Goal: Task Accomplishment & Management: Use online tool/utility

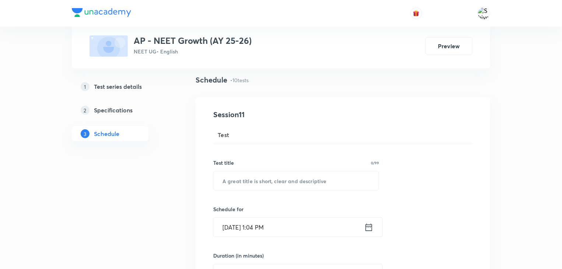
scroll to position [50, 0]
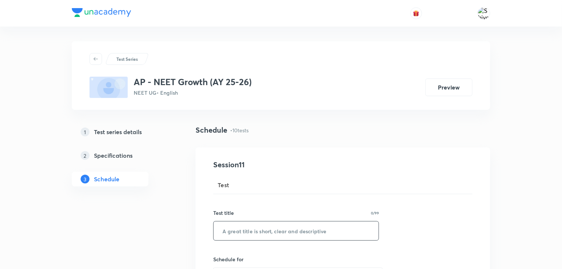
click at [303, 225] on input "text" at bounding box center [296, 230] width 165 height 19
paste input "TEST 11"
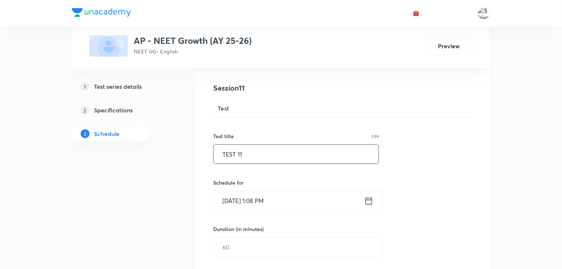
scroll to position [93, 0]
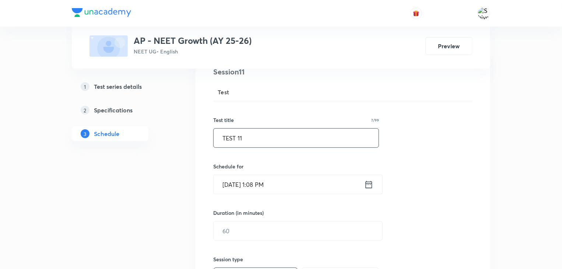
type input "TEST 11"
click at [366, 182] on icon at bounding box center [368, 184] width 9 height 10
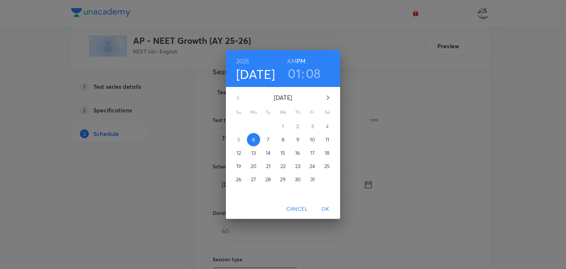
click at [272, 137] on span "7" at bounding box center [267, 139] width 13 height 7
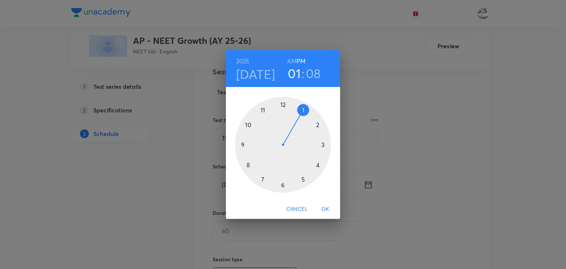
click at [416, 101] on div "2025 Oct 7 01 : 08 AM PM 1 2 3 4 5 6 7 8 9 10 11 12 Cancel OK" at bounding box center [283, 134] width 566 height 269
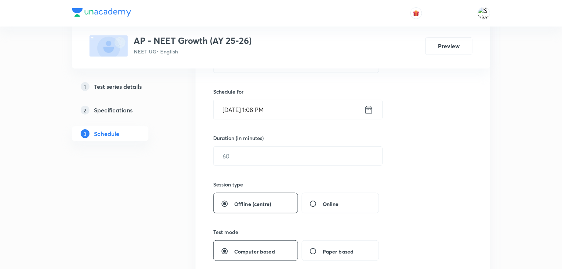
scroll to position [135, 0]
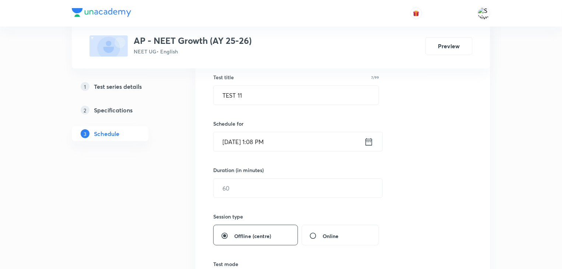
click at [368, 139] on icon at bounding box center [368, 142] width 9 height 10
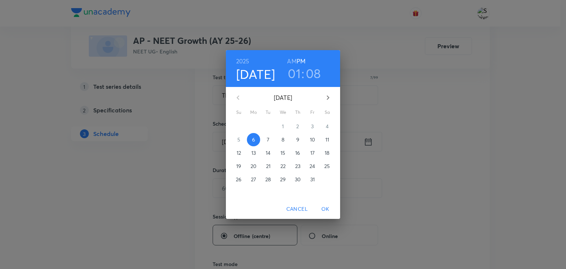
click at [298, 208] on span "Cancel" at bounding box center [296, 208] width 21 height 9
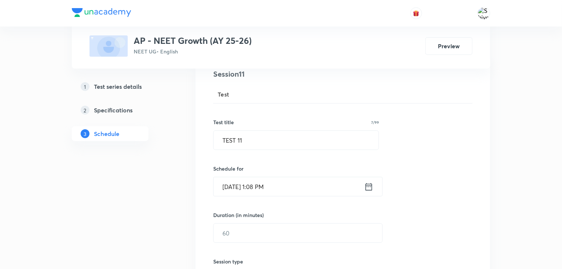
scroll to position [91, 0]
click at [368, 183] on icon at bounding box center [368, 186] width 9 height 10
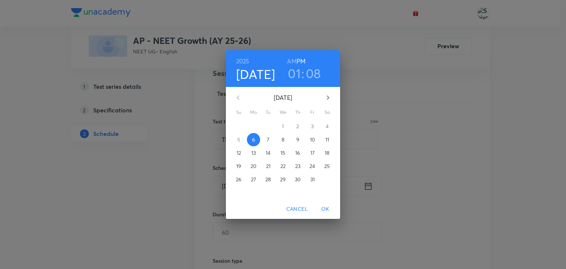
click at [267, 137] on p "7" at bounding box center [268, 139] width 3 height 7
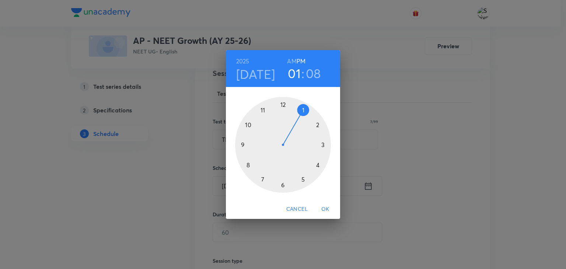
click at [290, 63] on h6 "AM" at bounding box center [291, 61] width 9 height 10
click at [242, 145] on div at bounding box center [283, 145] width 96 height 96
click at [283, 105] on div at bounding box center [283, 145] width 96 height 96
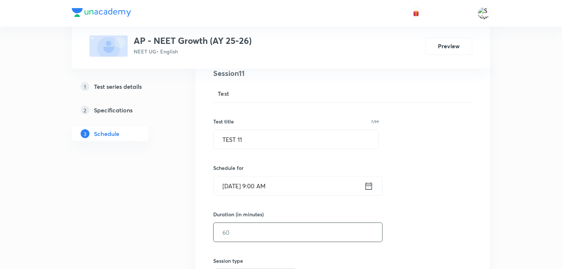
click at [260, 237] on input "text" at bounding box center [298, 232] width 169 height 19
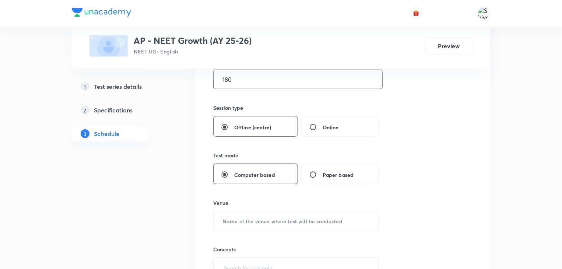
scroll to position [267, 0]
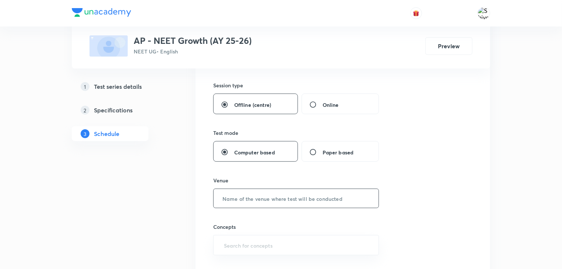
type input "180"
click at [290, 200] on input "text" at bounding box center [296, 198] width 165 height 19
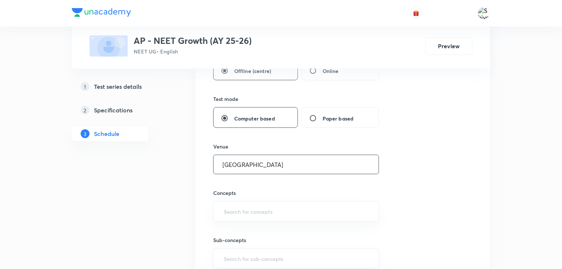
type input "Unacademy Centre"
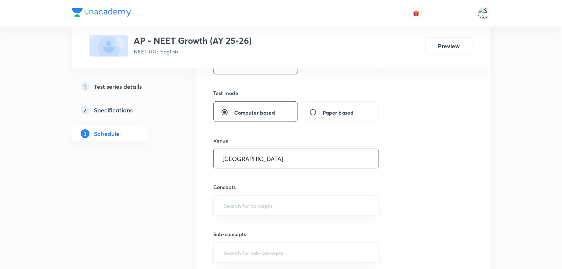
scroll to position [332, 0]
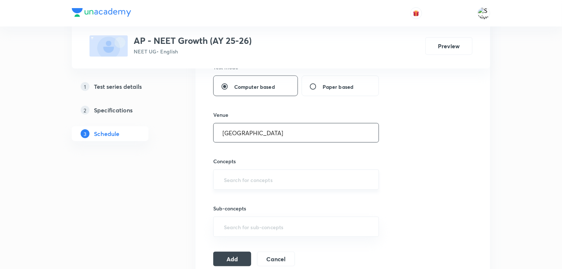
click at [225, 171] on div "​" at bounding box center [296, 179] width 166 height 20
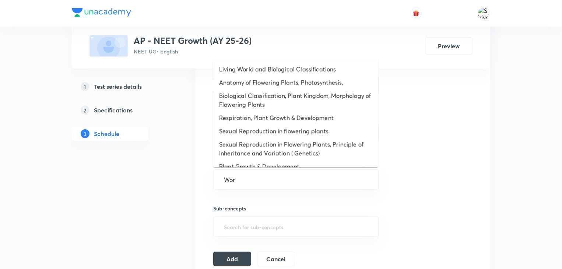
type input "Work"
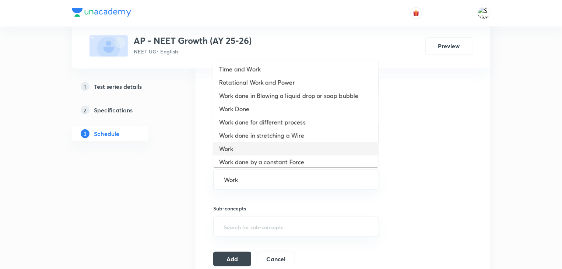
click at [257, 148] on li "Work" at bounding box center [295, 148] width 165 height 13
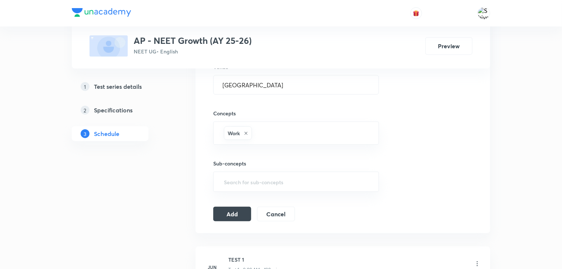
scroll to position [380, 0]
click at [248, 211] on button "Add" at bounding box center [232, 212] width 38 height 15
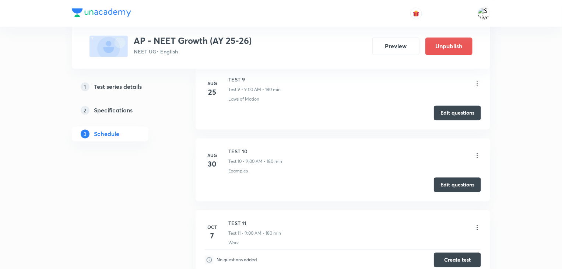
scroll to position [764, 0]
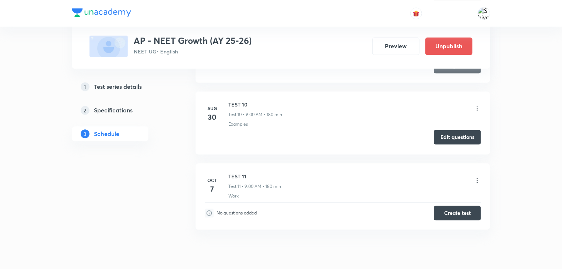
click at [470, 141] on button "Edit questions" at bounding box center [457, 137] width 47 height 15
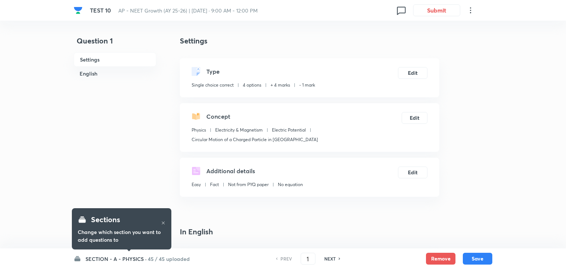
checkbox input "true"
click at [470, 10] on icon at bounding box center [468, 10] width 9 height 9
click at [409, 28] on span "View details" at bounding box center [434, 29] width 72 height 8
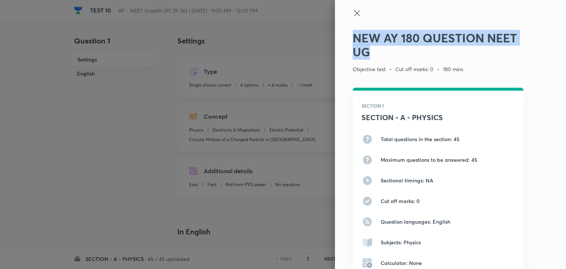
drag, startPoint x: 384, startPoint y: 50, endPoint x: 346, endPoint y: 35, distance: 41.3
click at [346, 35] on div "NEW AY 180 QUESTION NEET UG Objective test • Cut off marks: 0 • 180 mins SECTIO…" at bounding box center [450, 134] width 231 height 269
copy h2 "NEW AY 180 QUESTION NEET UG"
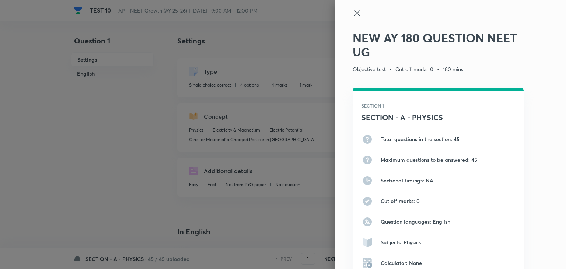
click at [352, 16] on icon at bounding box center [356, 13] width 9 height 9
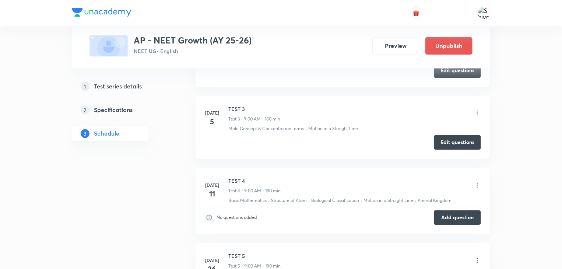
scroll to position [1223, 0]
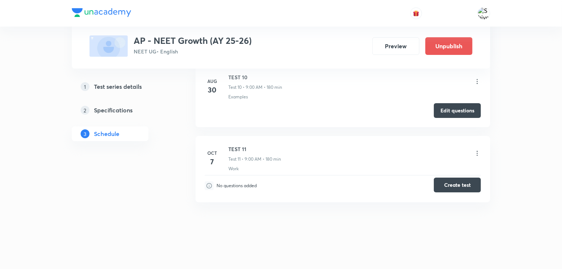
click at [458, 186] on button "Create test" at bounding box center [457, 184] width 47 height 15
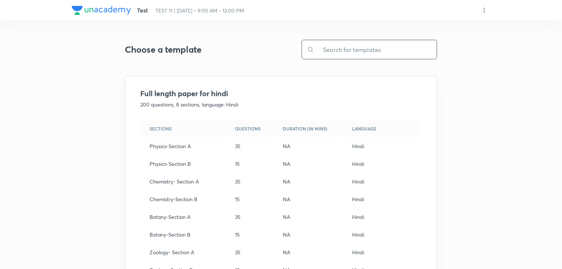
click at [353, 50] on input "text" at bounding box center [375, 49] width 123 height 19
paste input "NEW AY 180 QUESTION NEET UG"
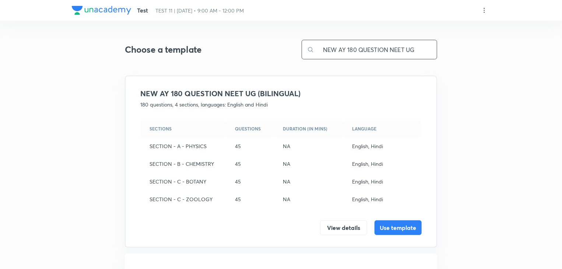
scroll to position [48, 0]
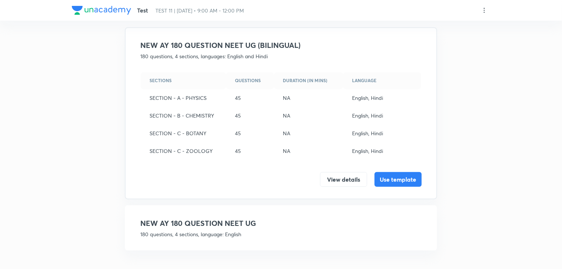
type input "NEW AY 180 QUESTION NEET UG"
click at [264, 233] on p "180 questions, 4 sections, language: English" at bounding box center [280, 234] width 281 height 8
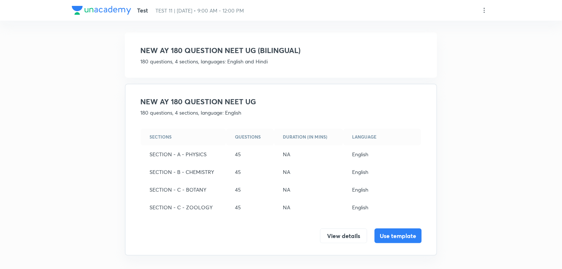
scroll to position [42, 0]
click at [410, 232] on button "Use template" at bounding box center [397, 235] width 47 height 15
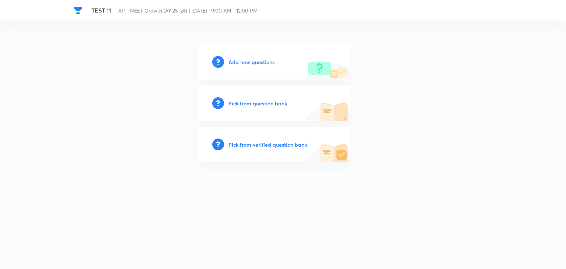
click at [236, 61] on h6 "Add new questions" at bounding box center [251, 62] width 46 height 8
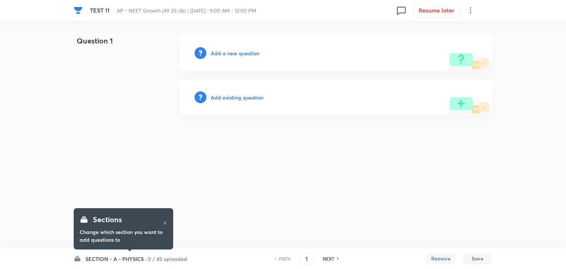
click at [95, 260] on h6 "SECTION - A - PHYSICS ·" at bounding box center [115, 259] width 61 height 8
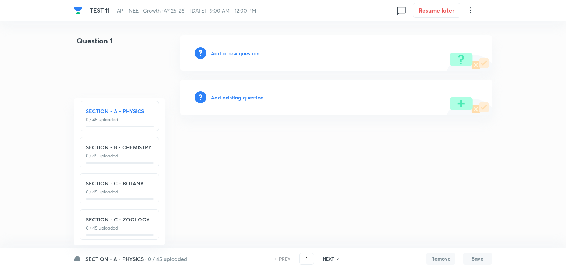
scroll to position [8, 0]
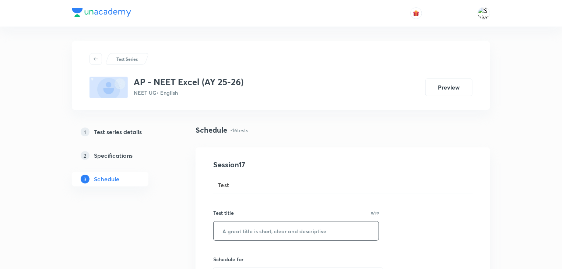
click at [236, 224] on input "text" at bounding box center [296, 230] width 165 height 19
paste input "TEST-17"
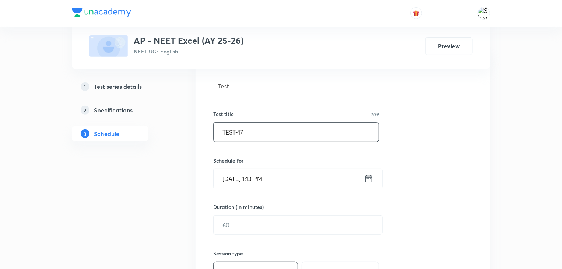
scroll to position [99, 0]
type input "TEST-17"
click at [367, 175] on icon at bounding box center [368, 178] width 9 height 10
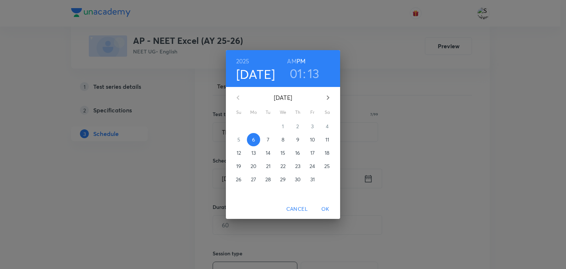
click at [264, 139] on span "7" at bounding box center [267, 139] width 13 height 7
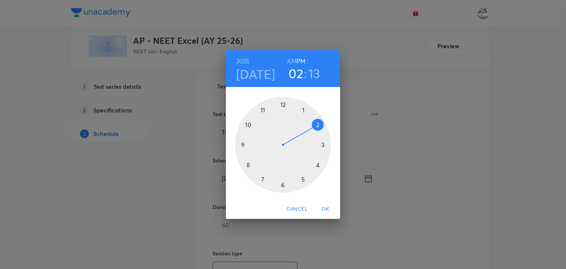
click at [315, 127] on div at bounding box center [283, 145] width 96 height 96
click at [283, 103] on div at bounding box center [283, 145] width 96 height 96
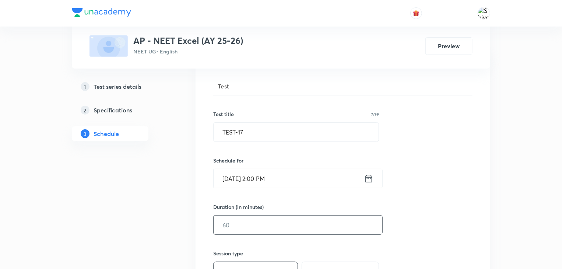
click at [244, 224] on input "text" at bounding box center [298, 224] width 169 height 19
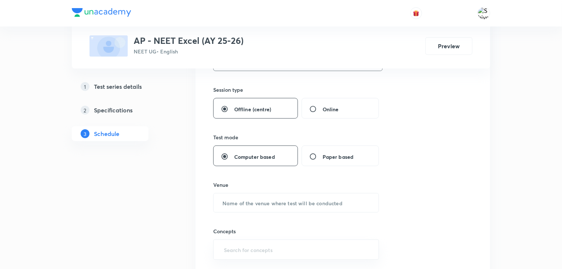
scroll to position [263, 0]
type input "180"
click at [268, 199] on input "text" at bounding box center [296, 202] width 165 height 19
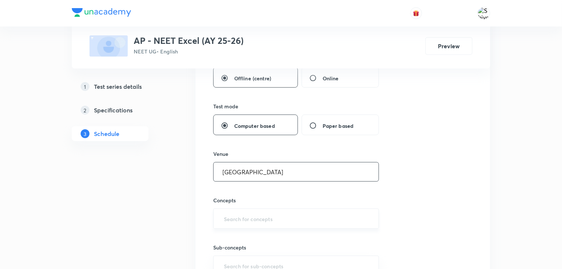
type input "Unacademy Centre"
click at [252, 216] on input "text" at bounding box center [295, 219] width 147 height 14
type input "ray opti"
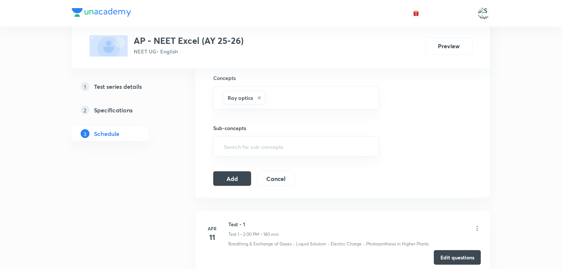
scroll to position [415, 0]
click at [228, 172] on button "Add" at bounding box center [232, 177] width 38 height 15
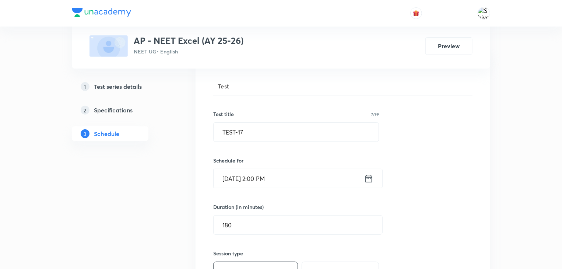
scroll to position [99, 0]
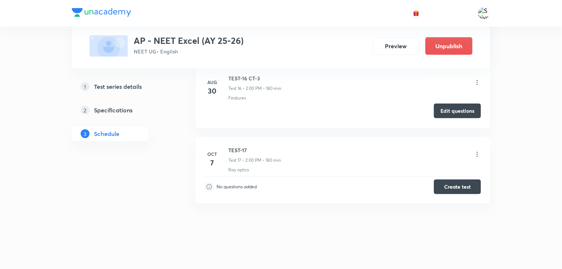
click at [459, 105] on button "Edit questions" at bounding box center [457, 110] width 47 height 15
click at [448, 182] on button "Create test" at bounding box center [457, 186] width 47 height 15
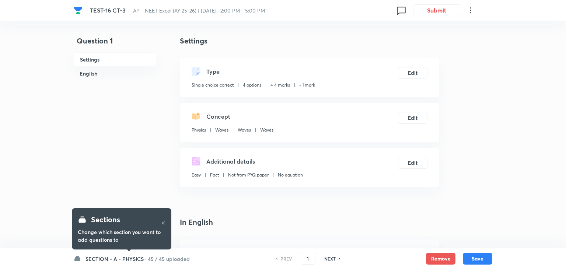
checkbox input "true"
click at [466, 13] on icon at bounding box center [468, 10] width 9 height 9
click at [442, 26] on span "View details" at bounding box center [434, 29] width 72 height 8
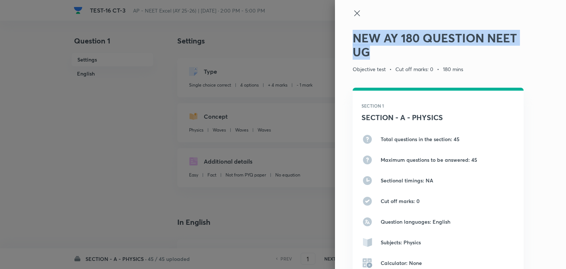
drag, startPoint x: 390, startPoint y: 56, endPoint x: 322, endPoint y: 12, distance: 80.9
click at [322, 12] on div "NEW AY 180 QUESTION NEET UG Objective test • Cut off marks: 0 • 180 mins SECTIO…" at bounding box center [283, 134] width 566 height 269
copy div "NEW AY 180 QUESTION NEET UG"
click at [352, 10] on icon at bounding box center [356, 13] width 9 height 9
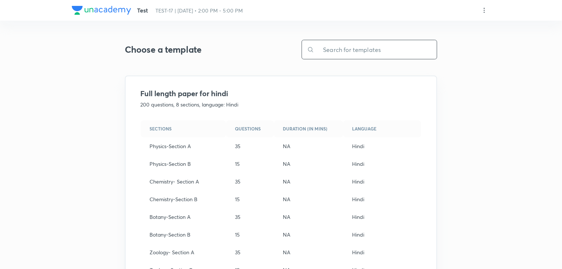
click at [342, 49] on input "text" at bounding box center [375, 49] width 123 height 19
paste input "NEW AY 180 QUESTION NEET UG"
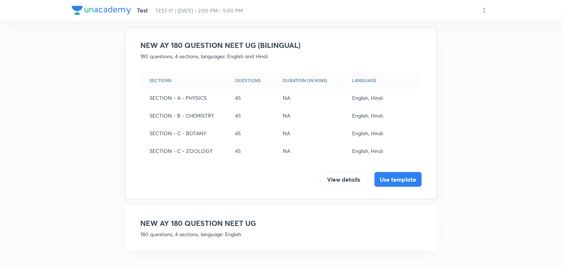
type input "NEW AY 180 QUESTION NEET UG"
click at [309, 225] on h4 "NEW AY 180 QUESTION NEET UG" at bounding box center [280, 223] width 281 height 11
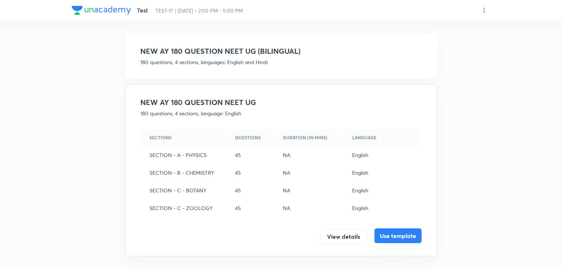
click at [394, 231] on button "Use template" at bounding box center [397, 235] width 47 height 15
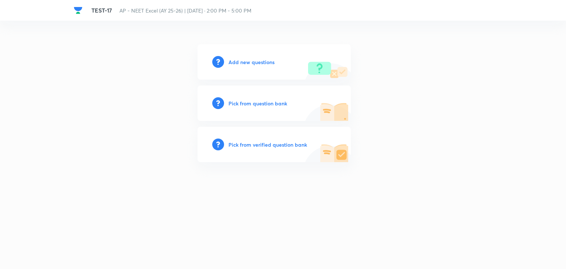
click at [246, 60] on h6 "Add new questions" at bounding box center [251, 62] width 46 height 8
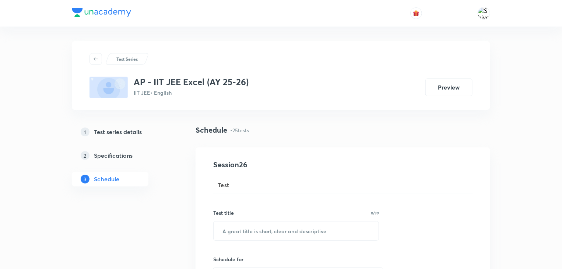
click at [362, 219] on div "Test title 0/99 ​" at bounding box center [296, 225] width 166 height 32
click at [337, 230] on input "text" at bounding box center [296, 230] width 165 height 19
paste input "TEST-11"
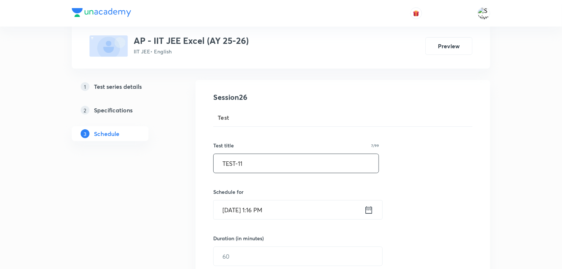
scroll to position [77, 0]
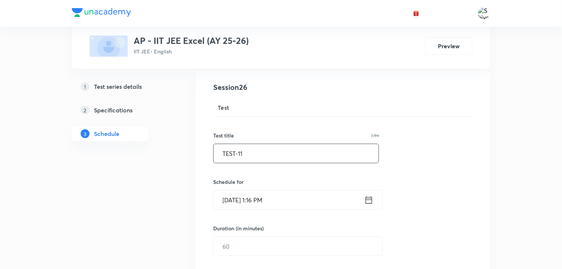
type input "TEST-11"
click at [370, 198] on icon at bounding box center [368, 200] width 9 height 10
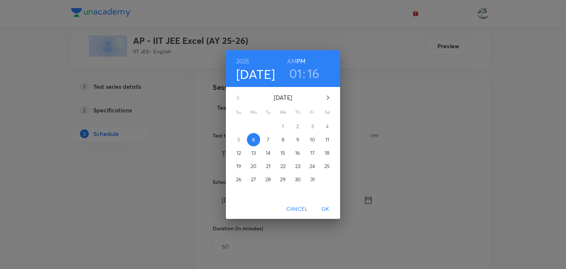
click at [270, 141] on span "7" at bounding box center [267, 139] width 13 height 7
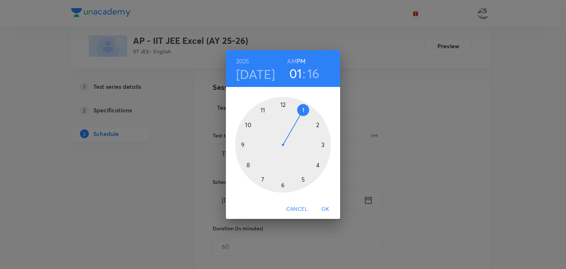
click at [297, 207] on span "Cancel" at bounding box center [296, 208] width 21 height 9
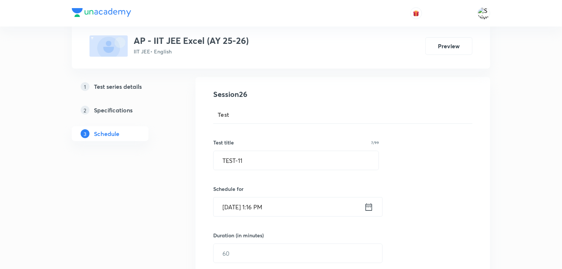
scroll to position [71, 0]
click at [369, 205] on icon at bounding box center [369, 205] width 7 height 7
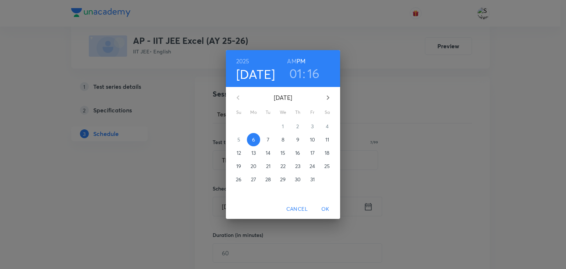
click at [267, 136] on span "7" at bounding box center [267, 139] width 13 height 7
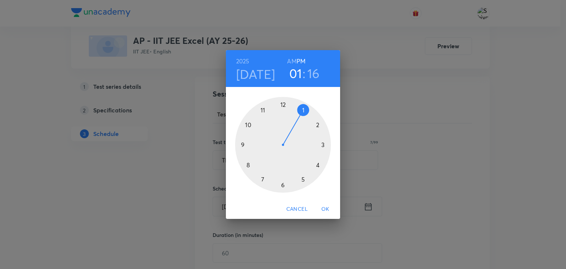
click at [288, 61] on h6 "AM" at bounding box center [291, 61] width 9 height 10
click at [242, 146] on div at bounding box center [283, 145] width 96 height 96
click at [281, 103] on div at bounding box center [283, 145] width 96 height 96
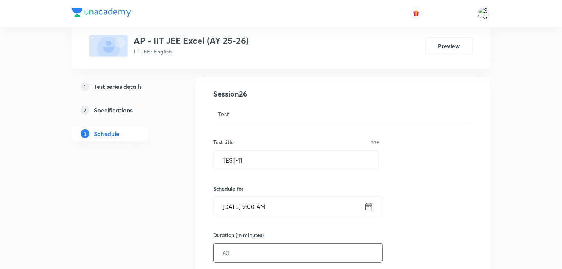
click at [256, 251] on input "text" at bounding box center [298, 252] width 169 height 19
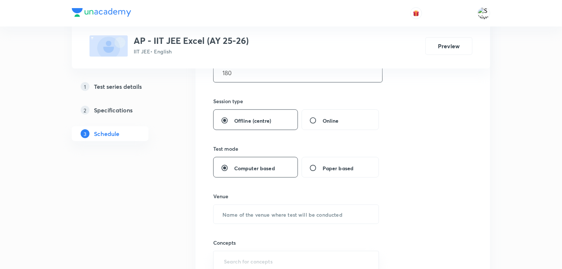
scroll to position [253, 0]
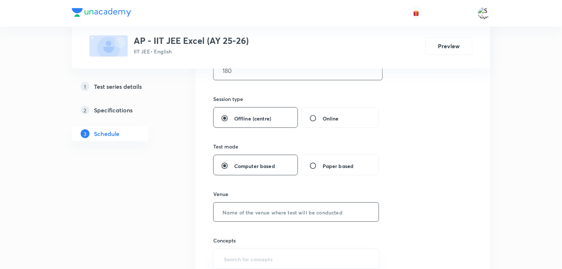
type input "180"
click at [287, 214] on input "text" at bounding box center [296, 211] width 165 height 19
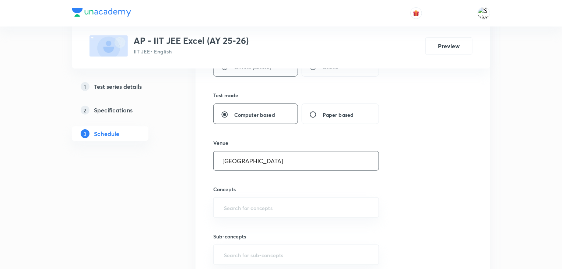
scroll to position [304, 0]
type input "Unacademy Centre"
click at [289, 209] on input "text" at bounding box center [295, 207] width 147 height 14
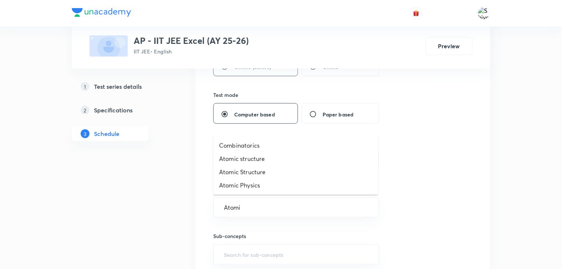
type input "Atomic"
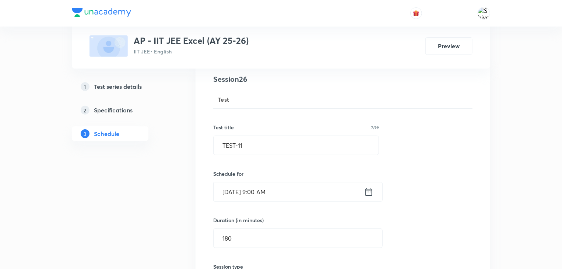
scroll to position [85, 0]
click at [277, 150] on input "TEST-11" at bounding box center [296, 145] width 165 height 19
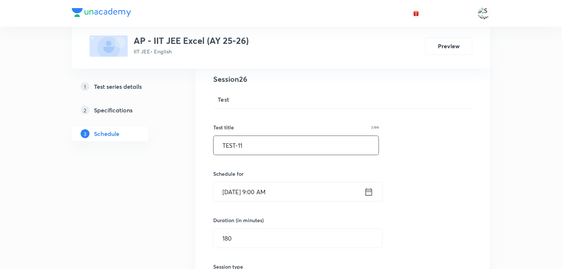
paste input "7"
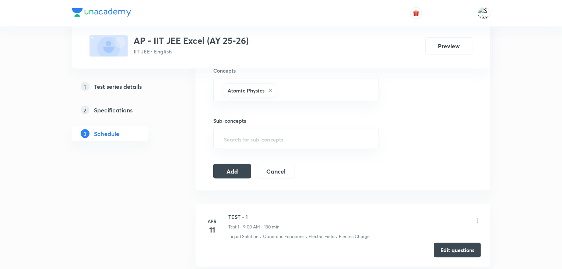
scroll to position [424, 0]
type input "TEST-17"
click at [234, 163] on button "Add" at bounding box center [232, 169] width 38 height 15
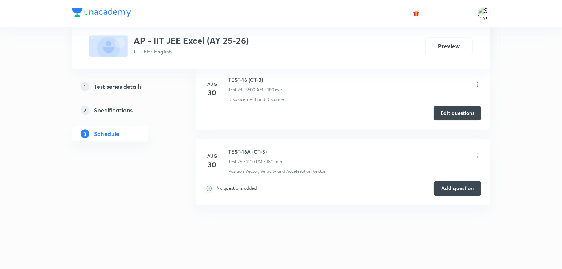
scroll to position [2265, 0]
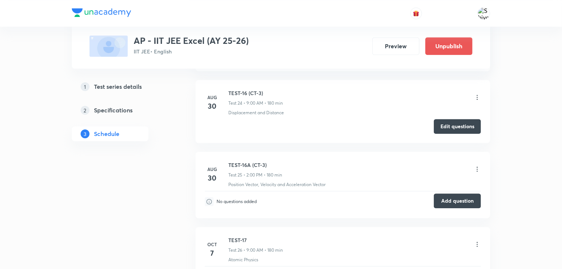
scroll to position [2237, 0]
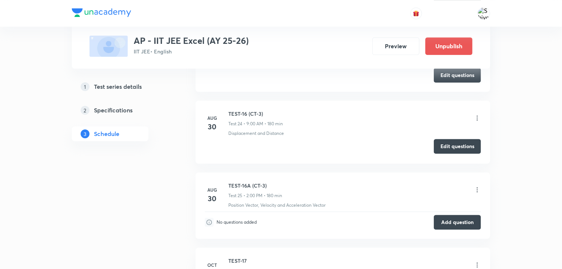
click at [451, 143] on button "Edit questions" at bounding box center [457, 146] width 47 height 15
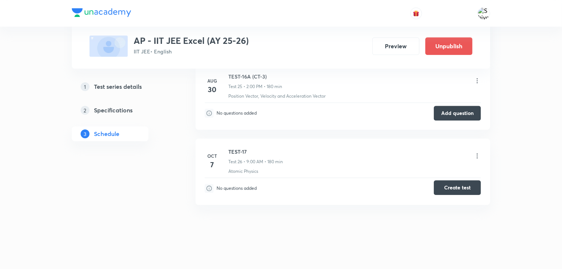
click at [457, 180] on button "Create test" at bounding box center [457, 187] width 47 height 15
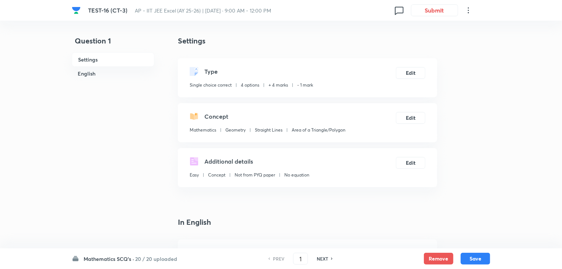
click at [470, 13] on icon at bounding box center [468, 10] width 9 height 9
click at [433, 30] on span "View details" at bounding box center [434, 29] width 72 height 8
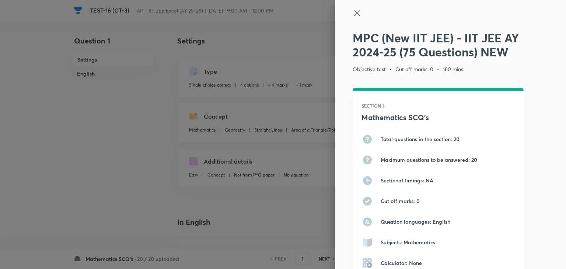
click at [503, 53] on h2 "MPC (New IIT JEE) - IIT JEE AY 2024-25 (75 Questions) NEW" at bounding box center [437, 45] width 171 height 28
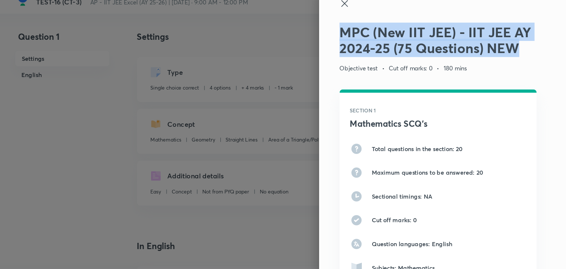
drag, startPoint x: 349, startPoint y: 34, endPoint x: 500, endPoint y: 55, distance: 151.7
click at [500, 55] on h2 "MPC (New IIT JEE) - IIT JEE AY 2024-25 (75 Questions) NEW" at bounding box center [437, 43] width 171 height 28
copy h2 "MPC (New IIT JEE) - IIT JEE AY 2024-25 (75 Questions) NEW"
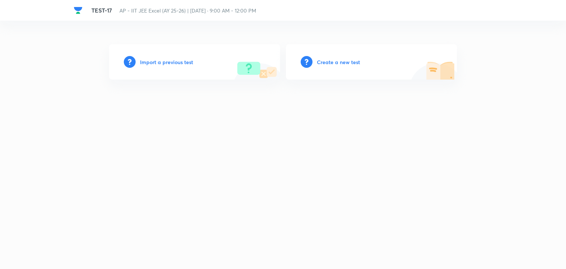
click at [317, 64] on h6 "Create a new test" at bounding box center [338, 62] width 43 height 8
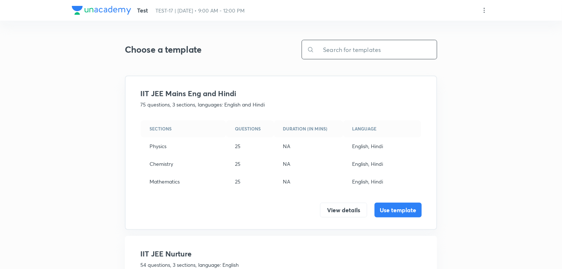
click at [344, 47] on input "text" at bounding box center [375, 49] width 123 height 19
paste input "MPC (New IIT JEE) - IIT JEE AY 2024-25 (75 Questions) NEW"
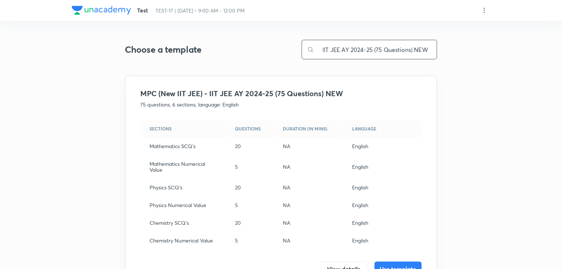
scroll to position [33, 0]
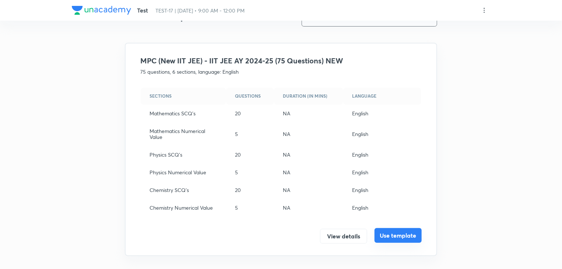
type input "MPC (New IIT JEE) - IIT JEE AY 2024-25 (75 Questions) NEW"
click at [405, 231] on button "Use template" at bounding box center [397, 235] width 47 height 15
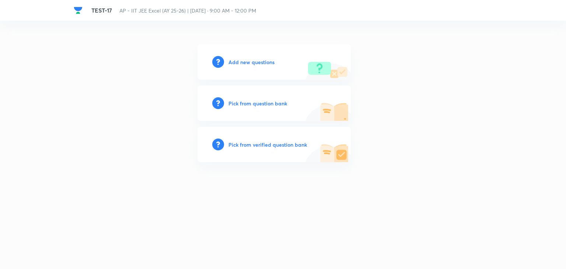
click at [257, 58] on h6 "Add new questions" at bounding box center [251, 62] width 46 height 8
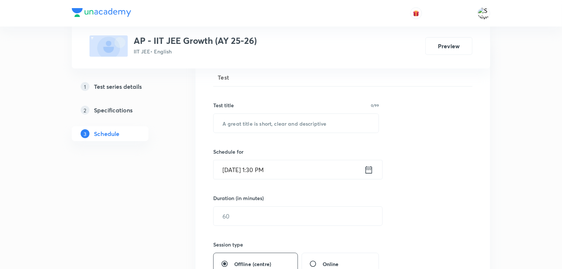
scroll to position [31, 0]
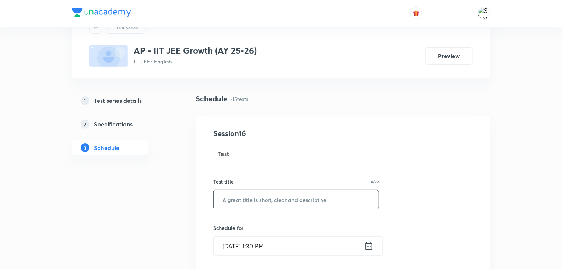
click at [237, 204] on input "text" at bounding box center [296, 199] width 165 height 19
paste input "TEST-11"
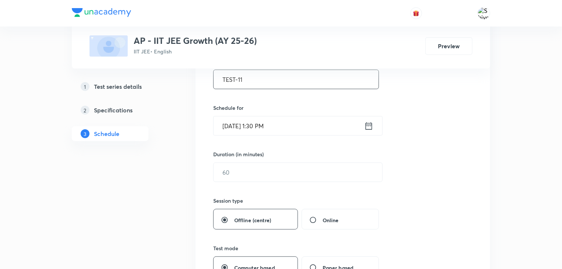
type input "TEST-11"
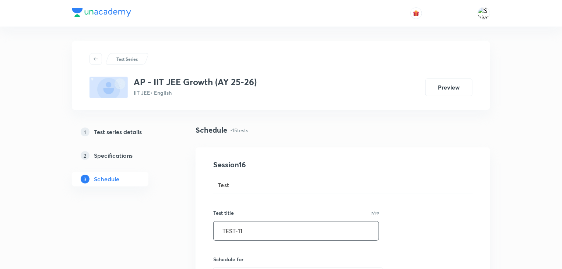
scroll to position [133, 0]
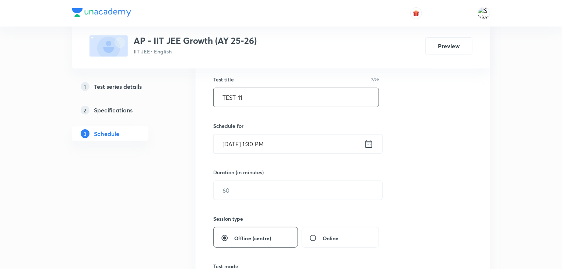
click at [370, 144] on icon at bounding box center [368, 144] width 9 height 10
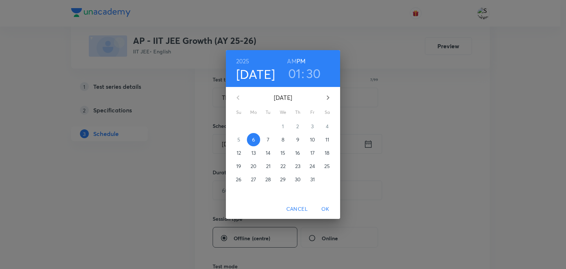
click at [271, 137] on span "7" at bounding box center [267, 139] width 13 height 7
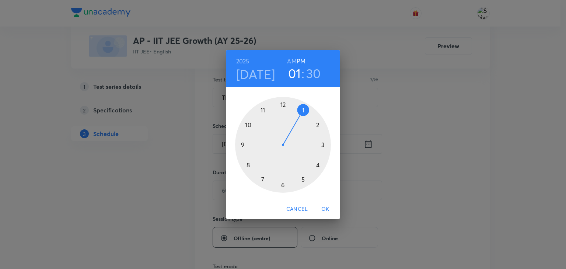
click at [292, 59] on h6 "AM" at bounding box center [291, 61] width 9 height 10
click at [243, 146] on div at bounding box center [283, 145] width 96 height 96
click at [281, 105] on div at bounding box center [283, 145] width 96 height 96
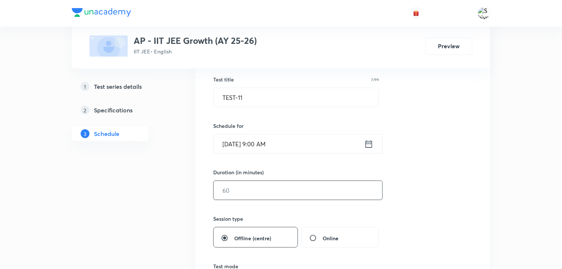
click at [288, 195] on input "text" at bounding box center [298, 190] width 169 height 19
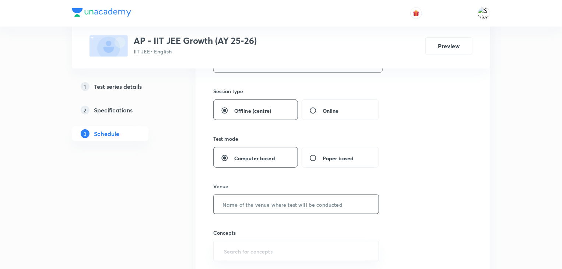
type input "18"
click at [288, 195] on input "text" at bounding box center [296, 204] width 165 height 19
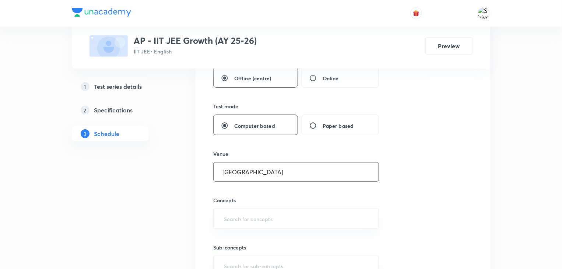
type input "Unacademy Centre"
click at [290, 213] on input "text" at bounding box center [295, 219] width 147 height 14
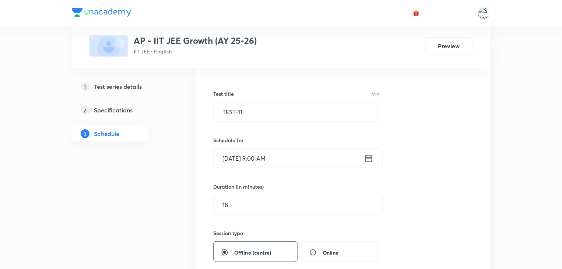
scroll to position [122, 0]
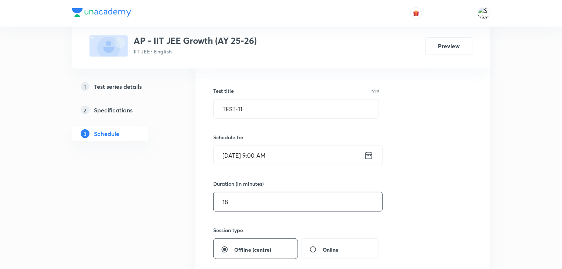
click at [249, 201] on input "18" at bounding box center [298, 201] width 169 height 19
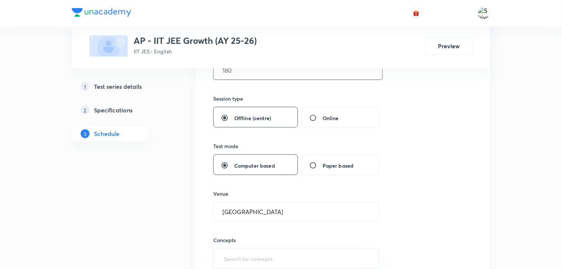
scroll to position [282, 0]
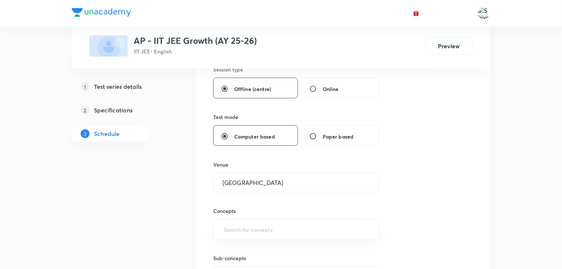
type input "180"
click at [261, 226] on input "text" at bounding box center [295, 229] width 147 height 14
type input "work"
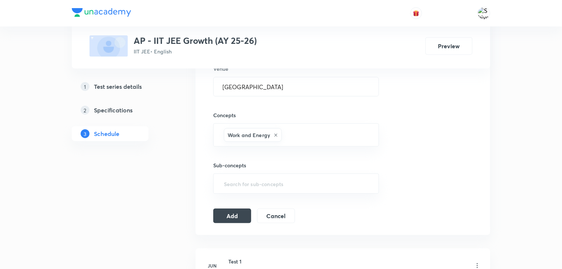
scroll to position [378, 0]
click at [222, 213] on button "Add" at bounding box center [232, 214] width 38 height 15
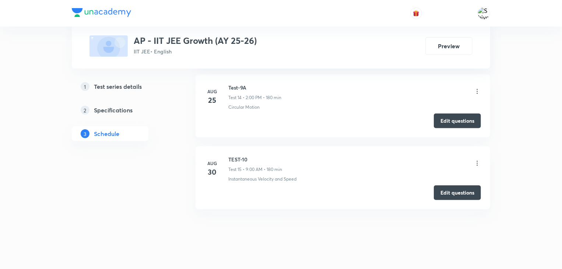
scroll to position [1507, 0]
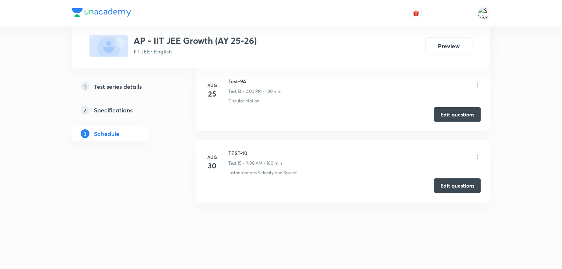
drag, startPoint x: 304, startPoint y: 1, endPoint x: 461, endPoint y: 188, distance: 243.3
click at [461, 188] on button "Edit questions" at bounding box center [457, 185] width 47 height 15
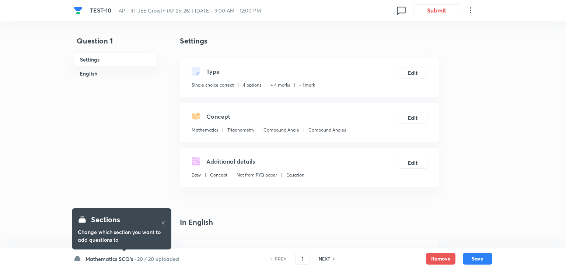
checkbox input "true"
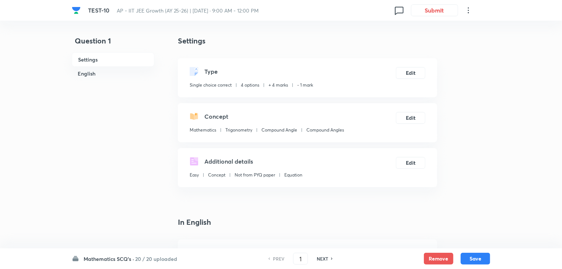
click at [466, 13] on icon at bounding box center [468, 10] width 9 height 9
click at [433, 28] on span "View details" at bounding box center [434, 29] width 72 height 8
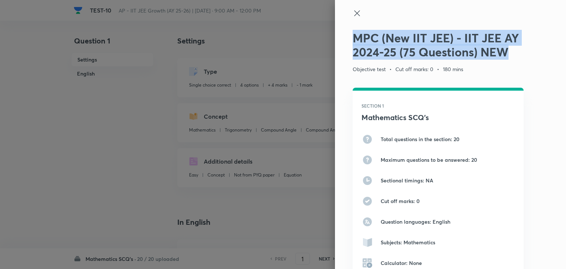
drag, startPoint x: 500, startPoint y: 56, endPoint x: 346, endPoint y: 34, distance: 155.1
click at [346, 34] on div "MPC (New IIT JEE) - IIT JEE AY 2024-25 (75 Questions) NEW Objective test • Cut …" at bounding box center [450, 134] width 231 height 269
copy h2 "MPC (New IIT JEE) - IIT JEE AY 2024-25 (75 Questions) NEW"
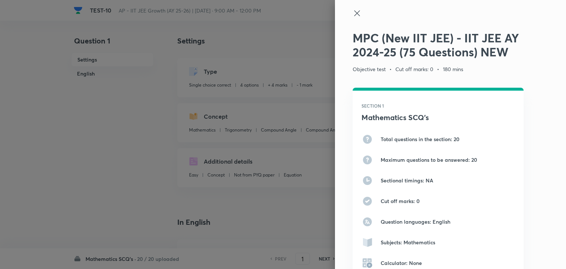
click at [353, 16] on icon at bounding box center [356, 13] width 9 height 9
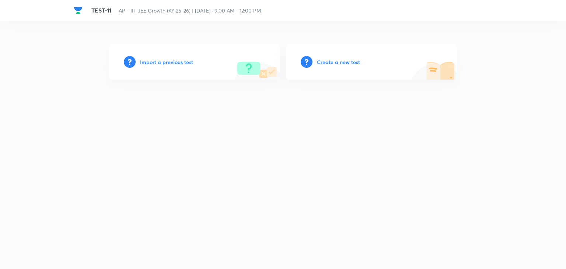
click at [338, 62] on h6 "Create a new test" at bounding box center [338, 62] width 43 height 8
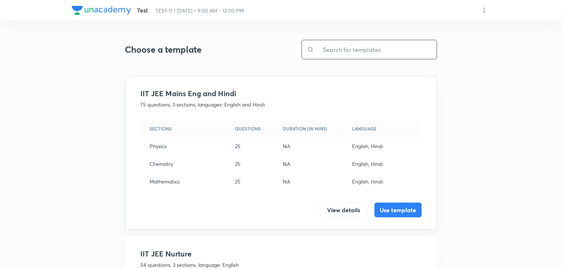
click at [364, 50] on input "text" at bounding box center [375, 49] width 123 height 19
paste input "MPC (New IIT JEE) - IIT JEE AY 2024-25 (75 Questions) NEW"
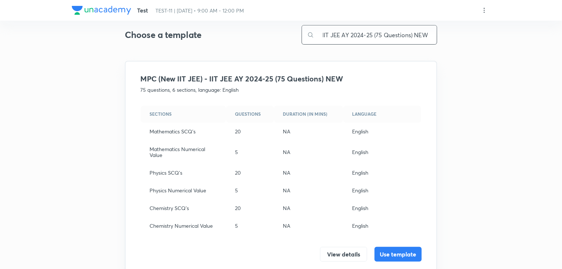
scroll to position [33, 0]
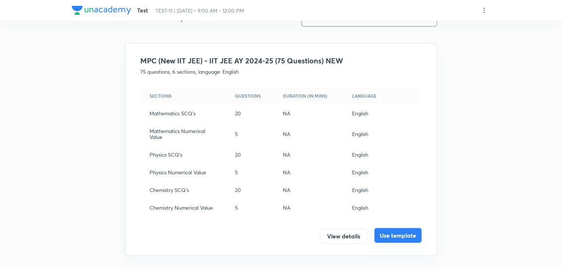
type input "MPC (New IIT JEE) - IIT JEE AY 2024-25 (75 Questions) NEW"
click at [386, 233] on button "Use template" at bounding box center [397, 235] width 47 height 15
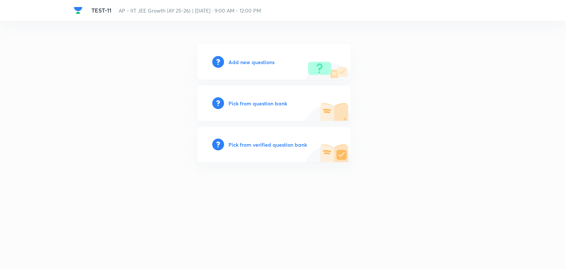
click at [244, 60] on h6 "Add new questions" at bounding box center [251, 62] width 46 height 8
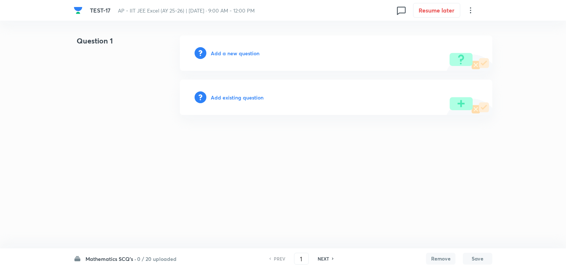
click at [134, 256] on h6 "Mathematics SCQ's ·" at bounding box center [110, 259] width 50 height 8
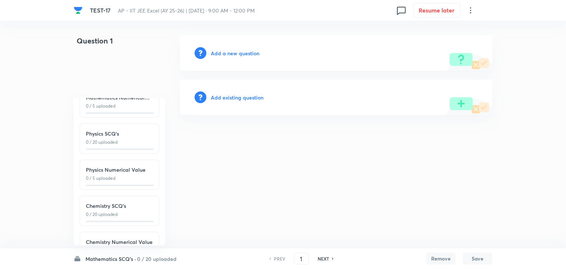
scroll to position [81, 0]
